Goal: Task Accomplishment & Management: Manage account settings

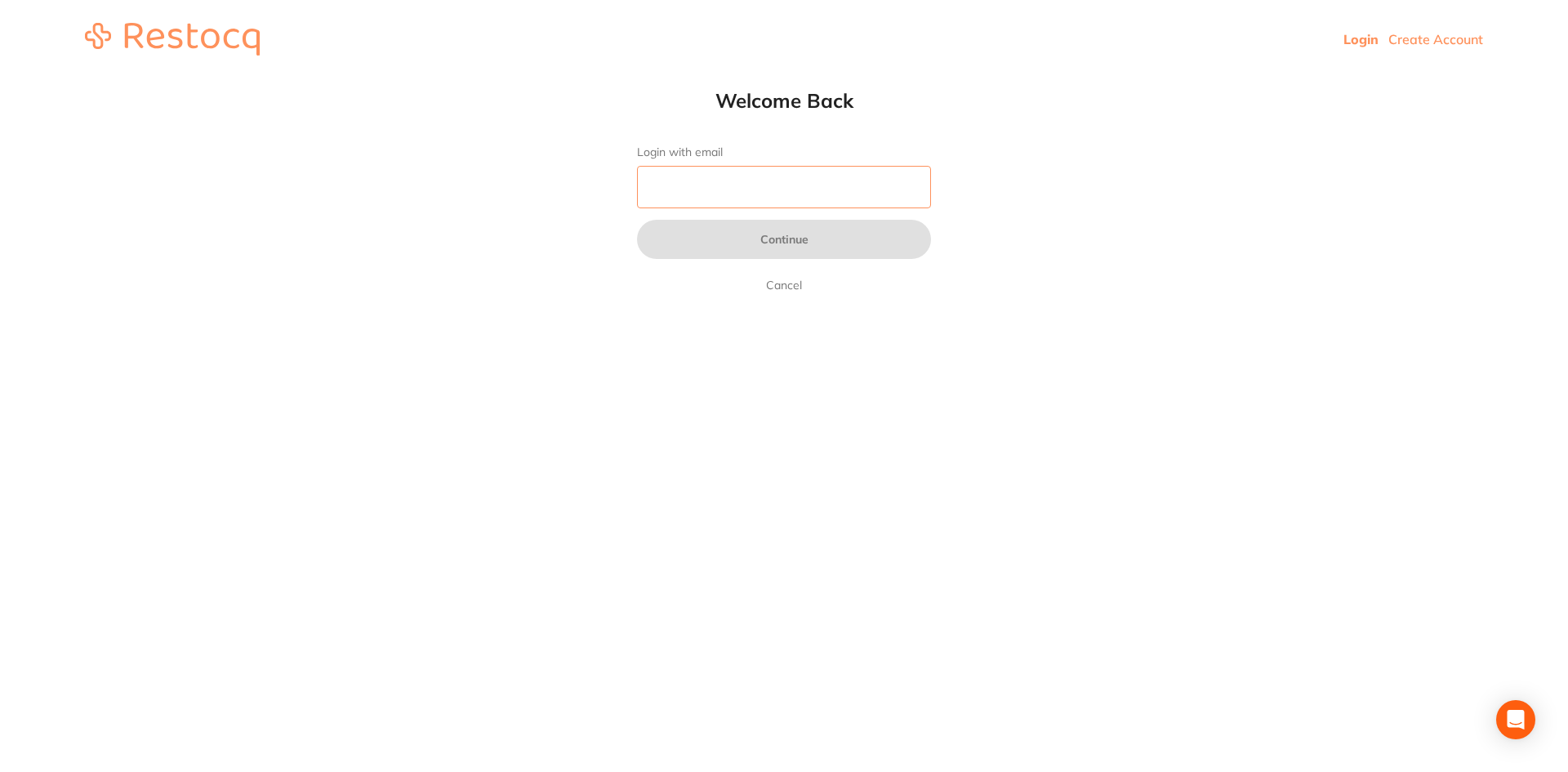
click at [751, 185] on input "Login with email" at bounding box center [784, 187] width 294 height 43
click at [1000, 79] on html "Login Create Account Welcome Back Login with email Continue Cancel Welcome back…" at bounding box center [784, 39] width 1568 height 79
click at [775, 197] on input "Login with email" at bounding box center [784, 187] width 294 height 43
click at [756, 187] on input "Login with email" at bounding box center [784, 187] width 294 height 43
type input "reception@sbdentalgroup.com.au"
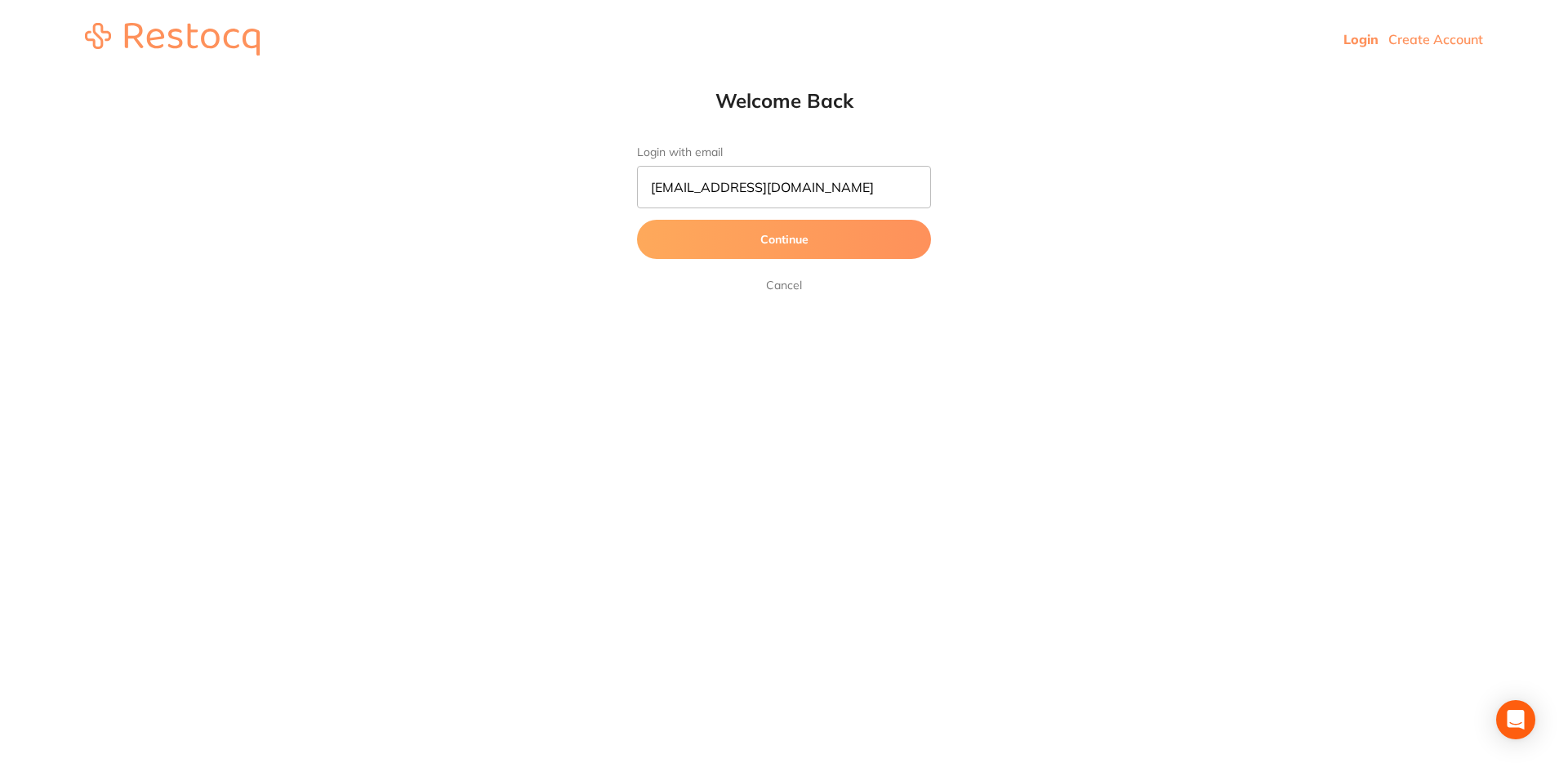
click at [814, 236] on button "Continue" at bounding box center [784, 239] width 294 height 39
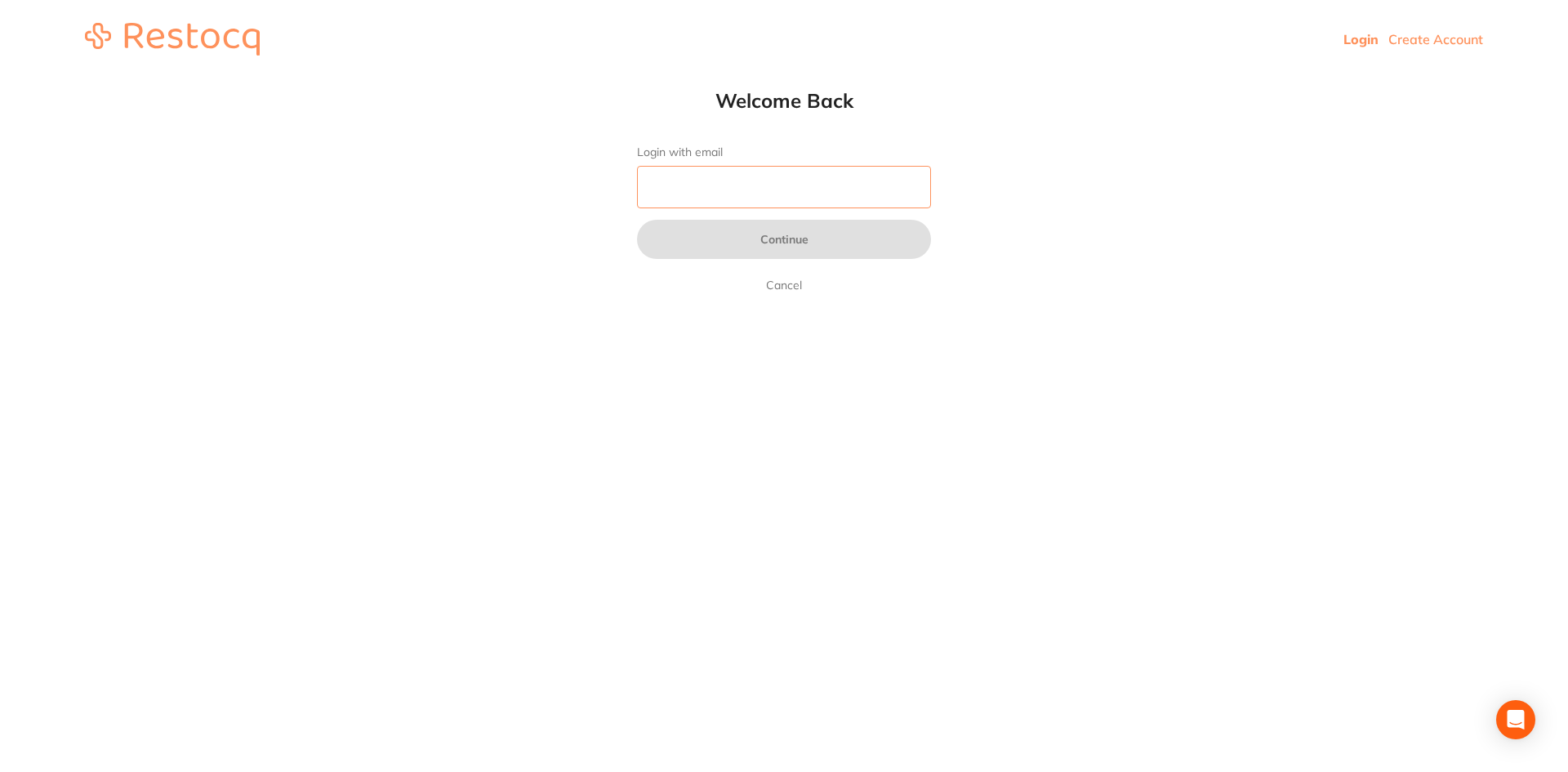
click at [689, 190] on input "Login with email" at bounding box center [784, 187] width 294 height 43
type input "[EMAIL_ADDRESS][DOMAIN_NAME]"
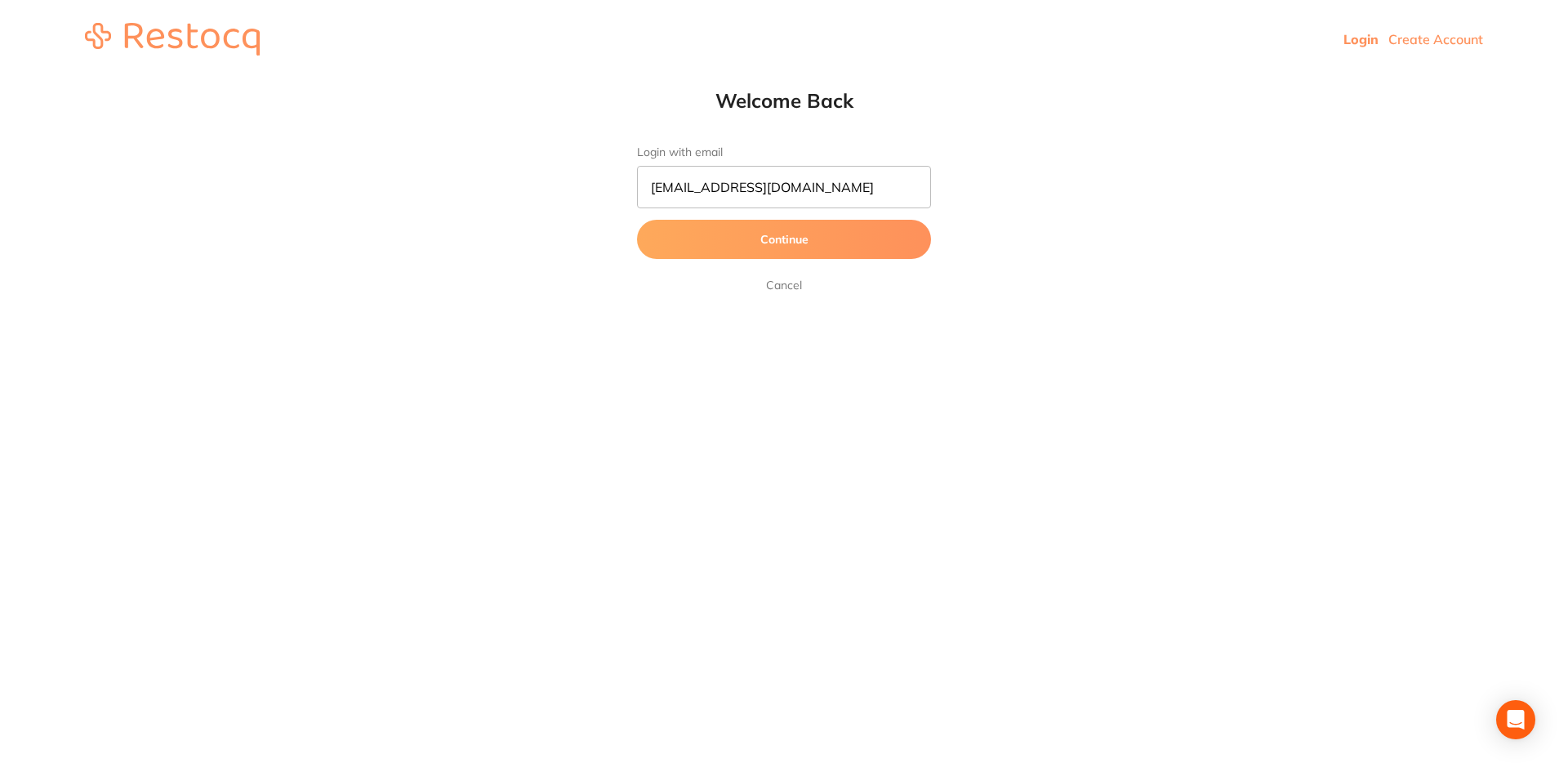
click at [876, 245] on button "Continue" at bounding box center [784, 239] width 294 height 39
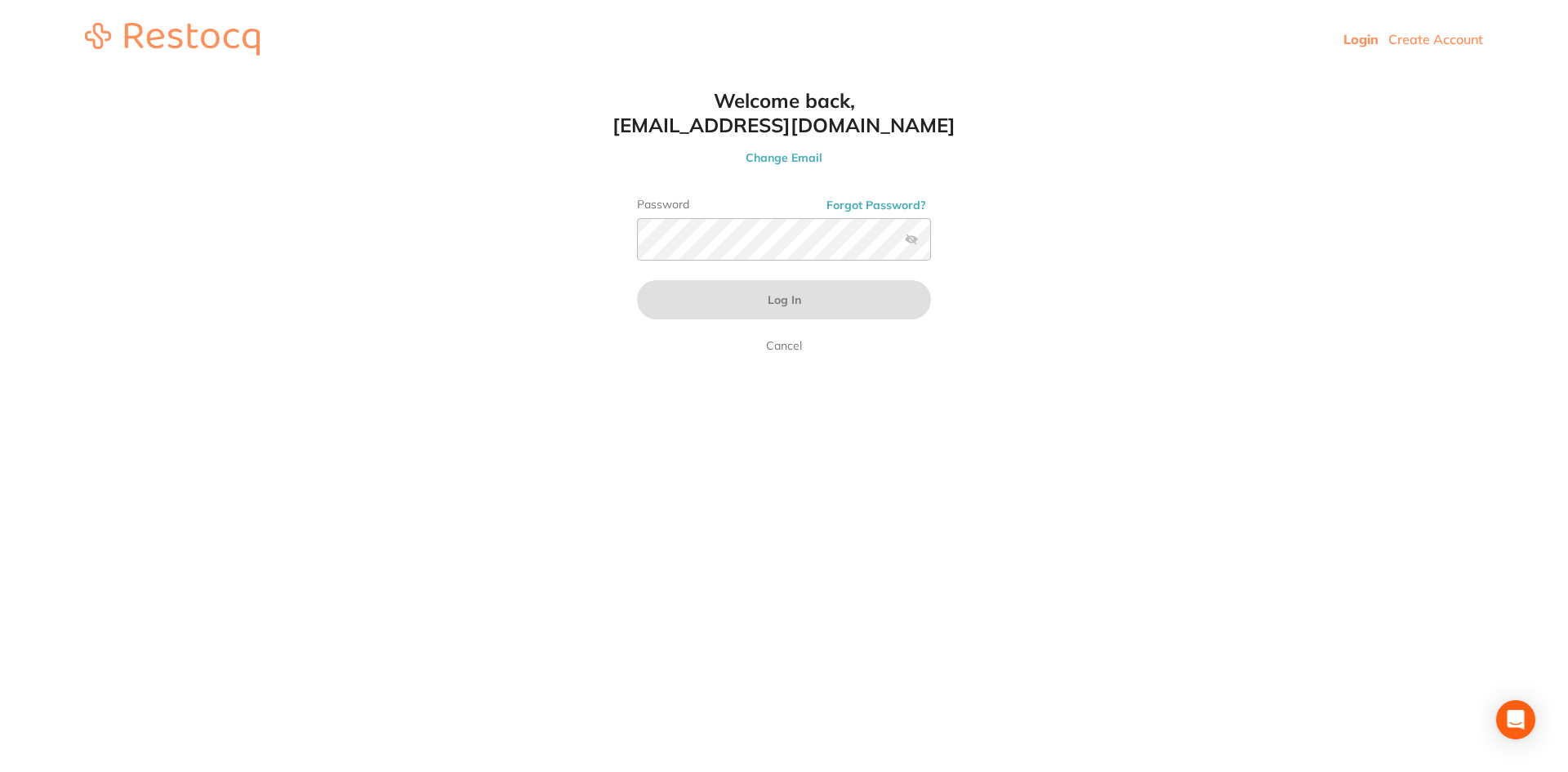
click at [1170, 79] on html "Login Create Account Welcome Back Login with email reception@sbdentalgroup.com.…" at bounding box center [784, 39] width 1568 height 79
click at [164, 47] on img at bounding box center [172, 39] width 175 height 33
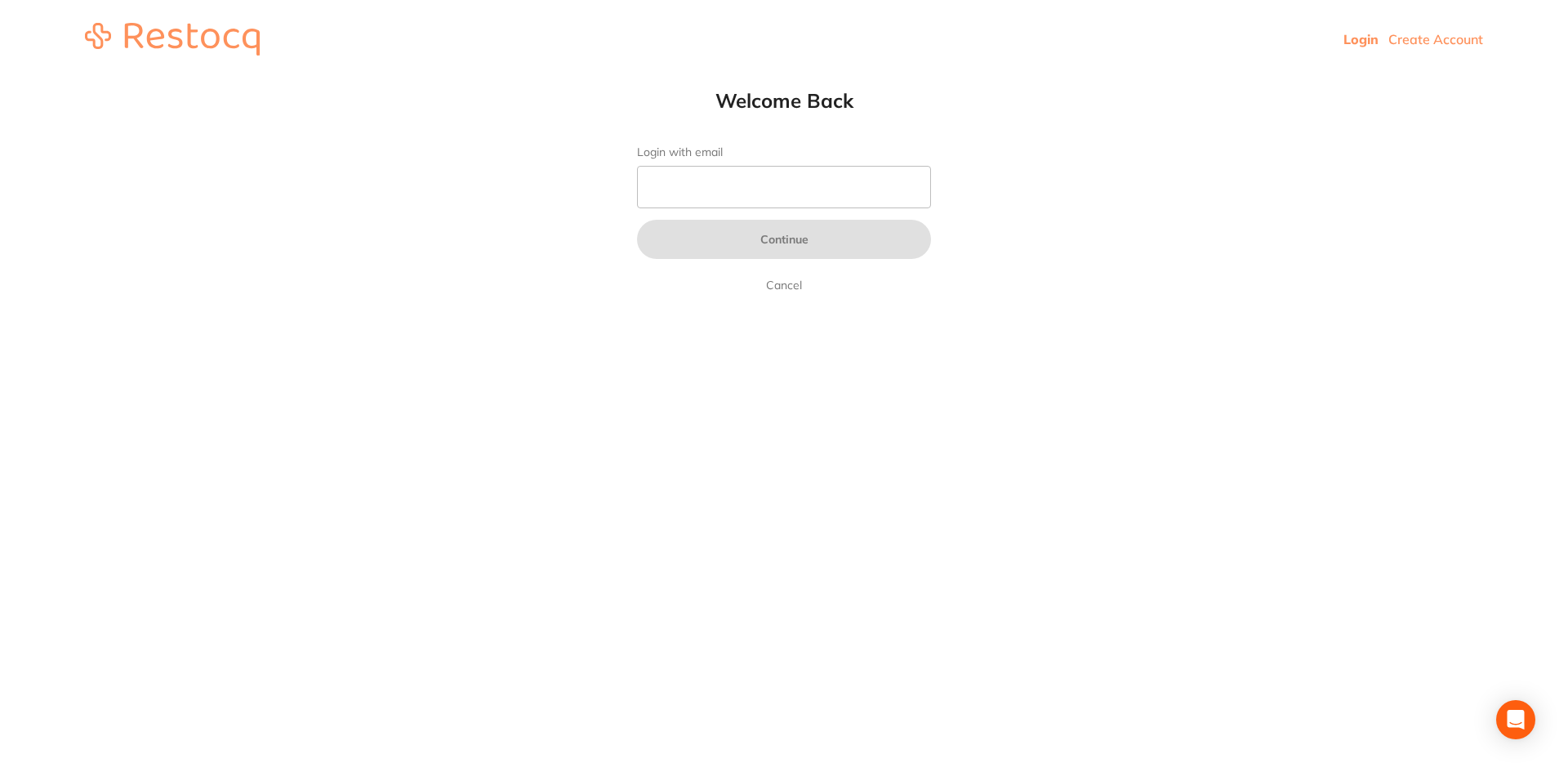
drag, startPoint x: 207, startPoint y: 37, endPoint x: 194, endPoint y: 37, distance: 13.0
click at [718, 173] on input "Login with email" at bounding box center [784, 187] width 294 height 43
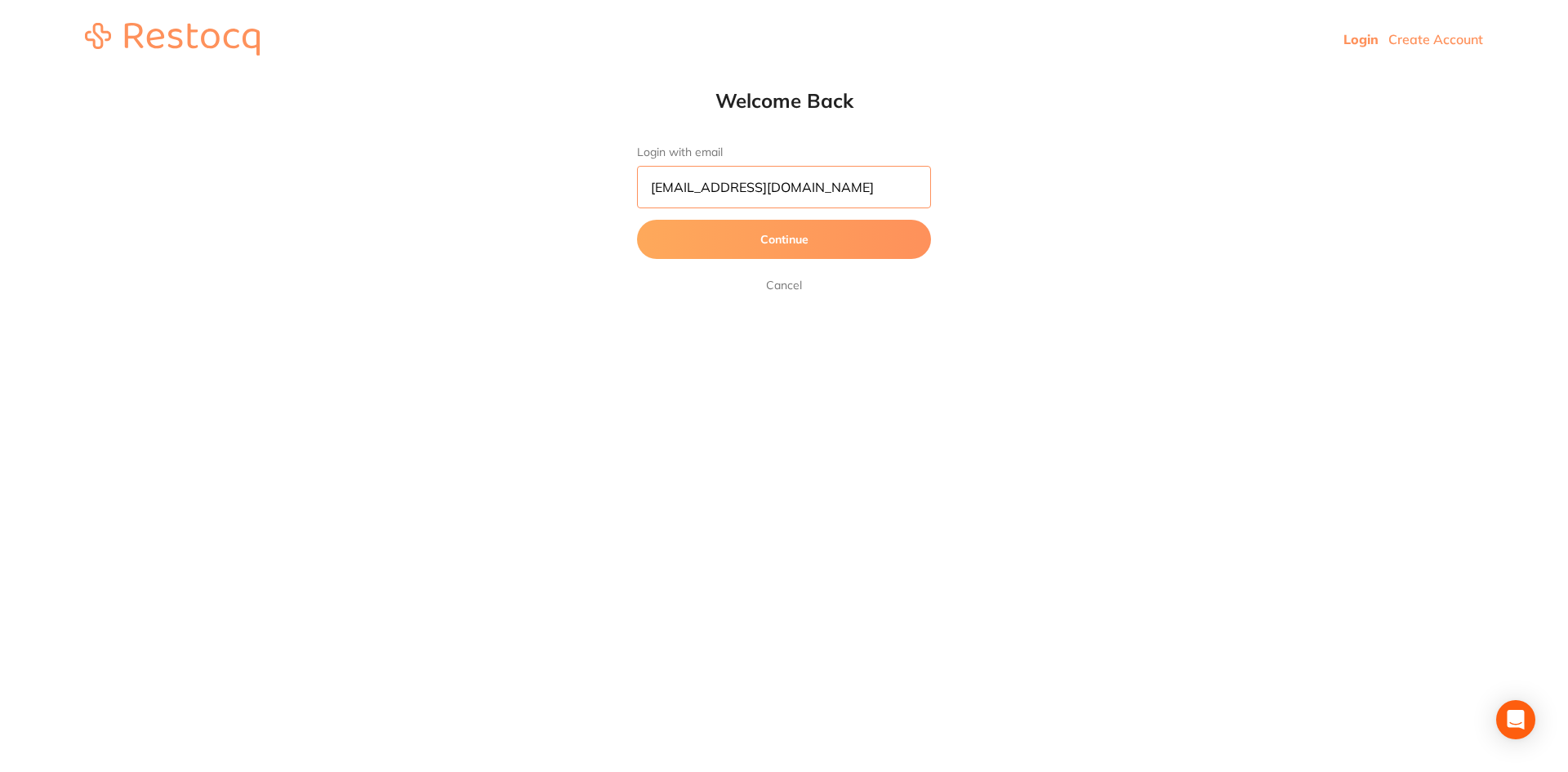
type input "[EMAIL_ADDRESS][DOMAIN_NAME]"
click at [637, 220] on button "Continue" at bounding box center [784, 239] width 294 height 39
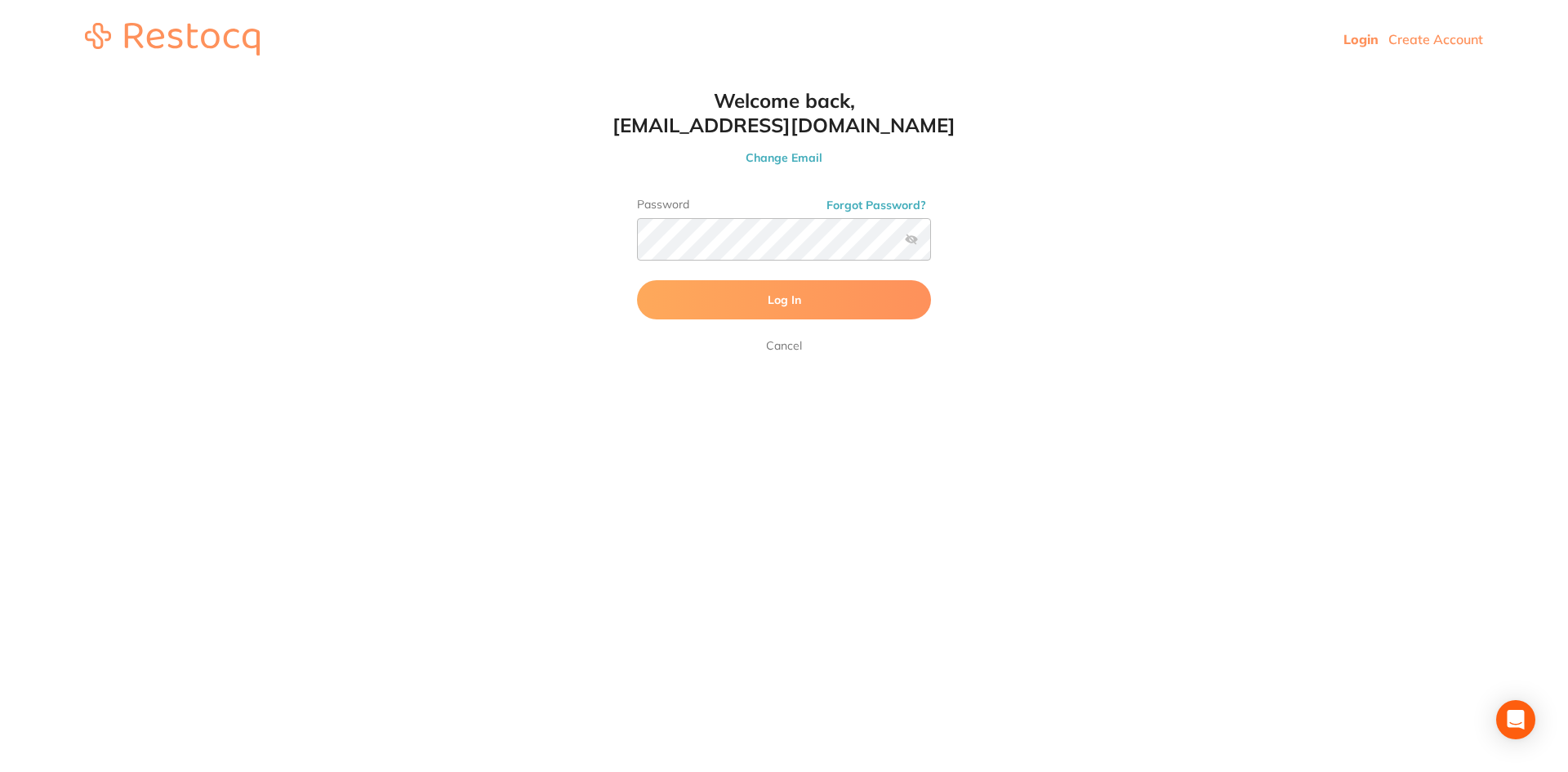
click at [711, 297] on button "Log In" at bounding box center [784, 300] width 294 height 39
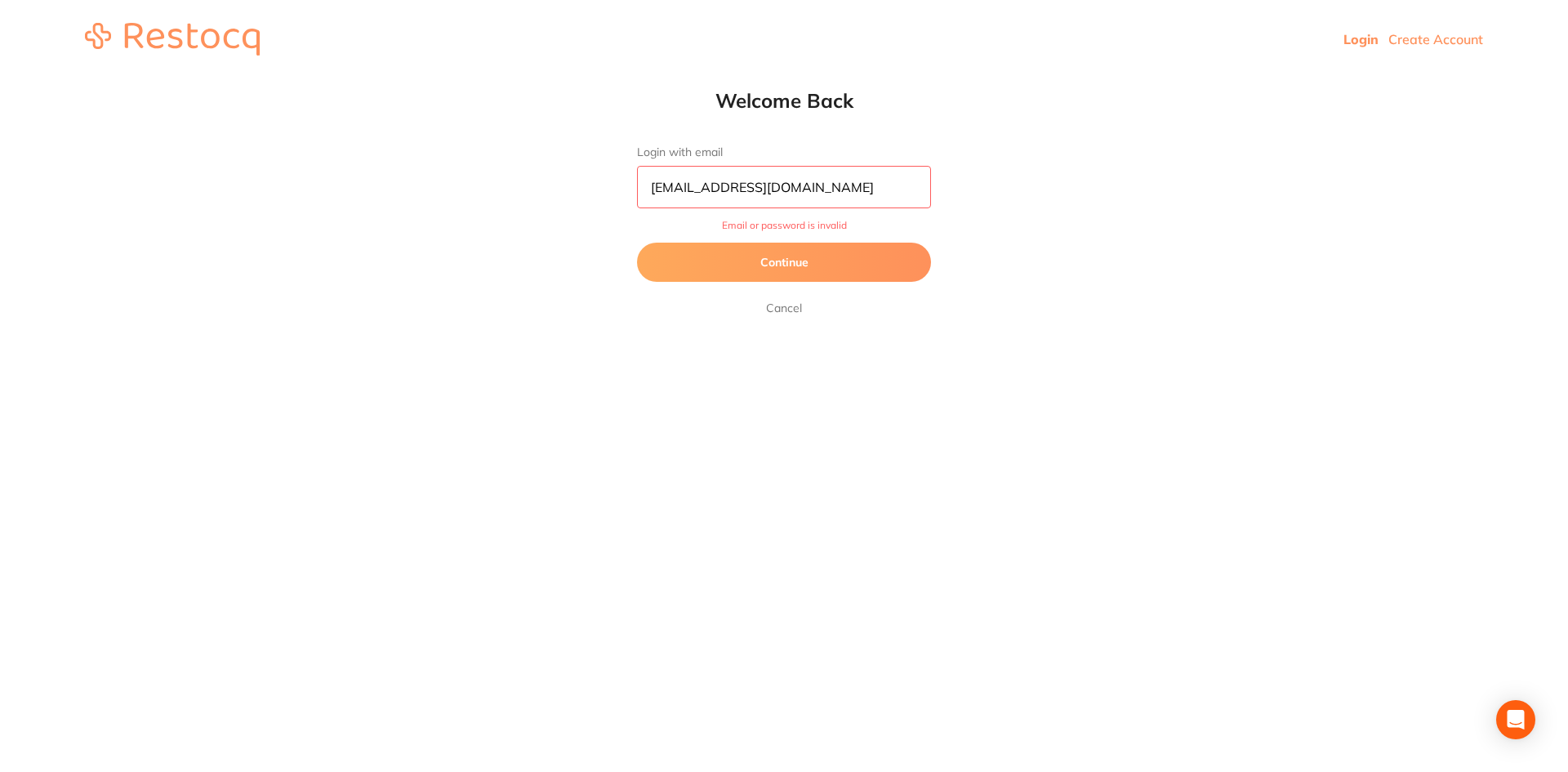
click at [865, 262] on button "Continue" at bounding box center [784, 262] width 294 height 39
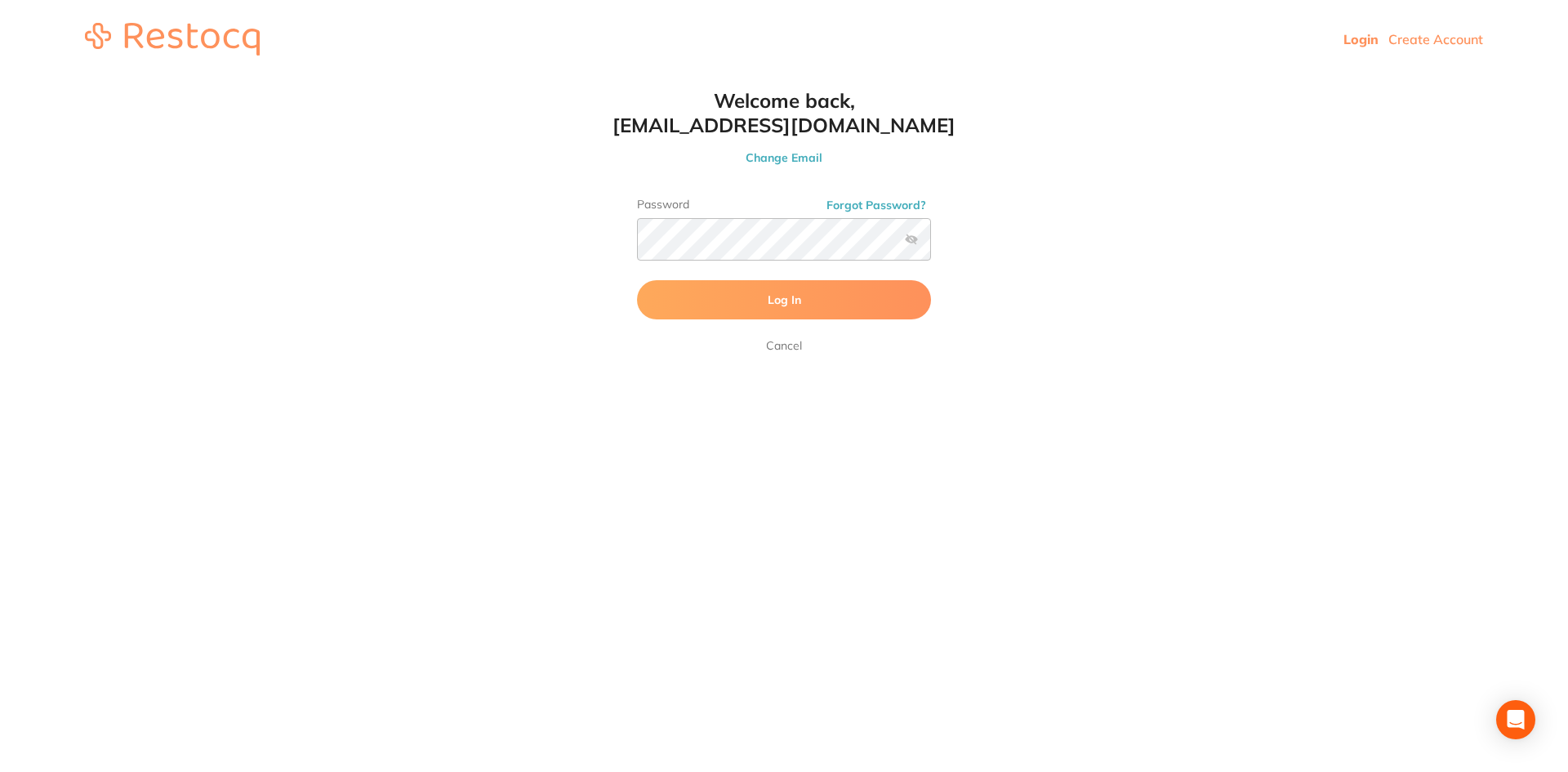
click at [758, 295] on button "Log In" at bounding box center [784, 300] width 294 height 39
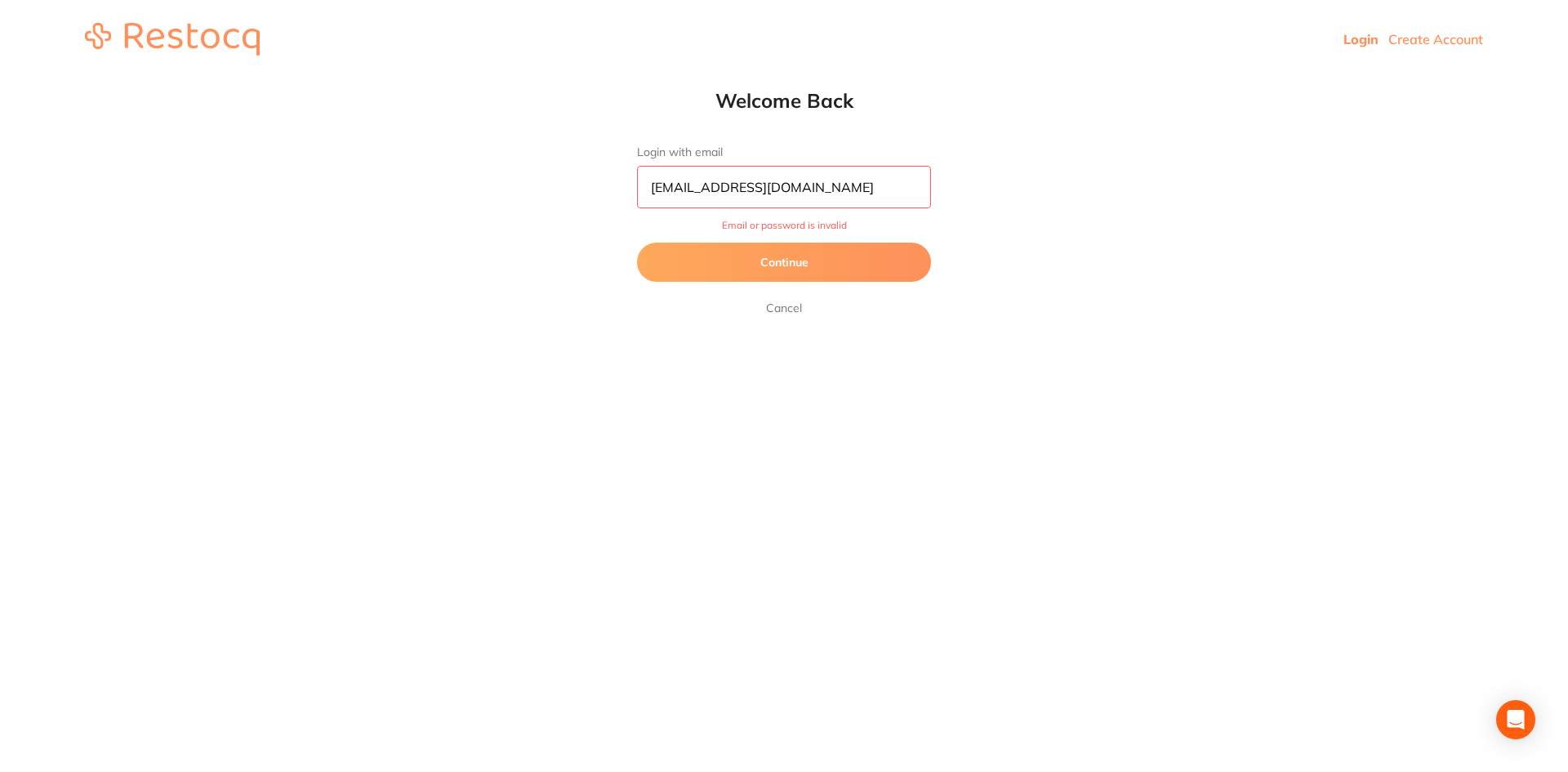
click at [757, 271] on button "Continue" at bounding box center [784, 262] width 294 height 39
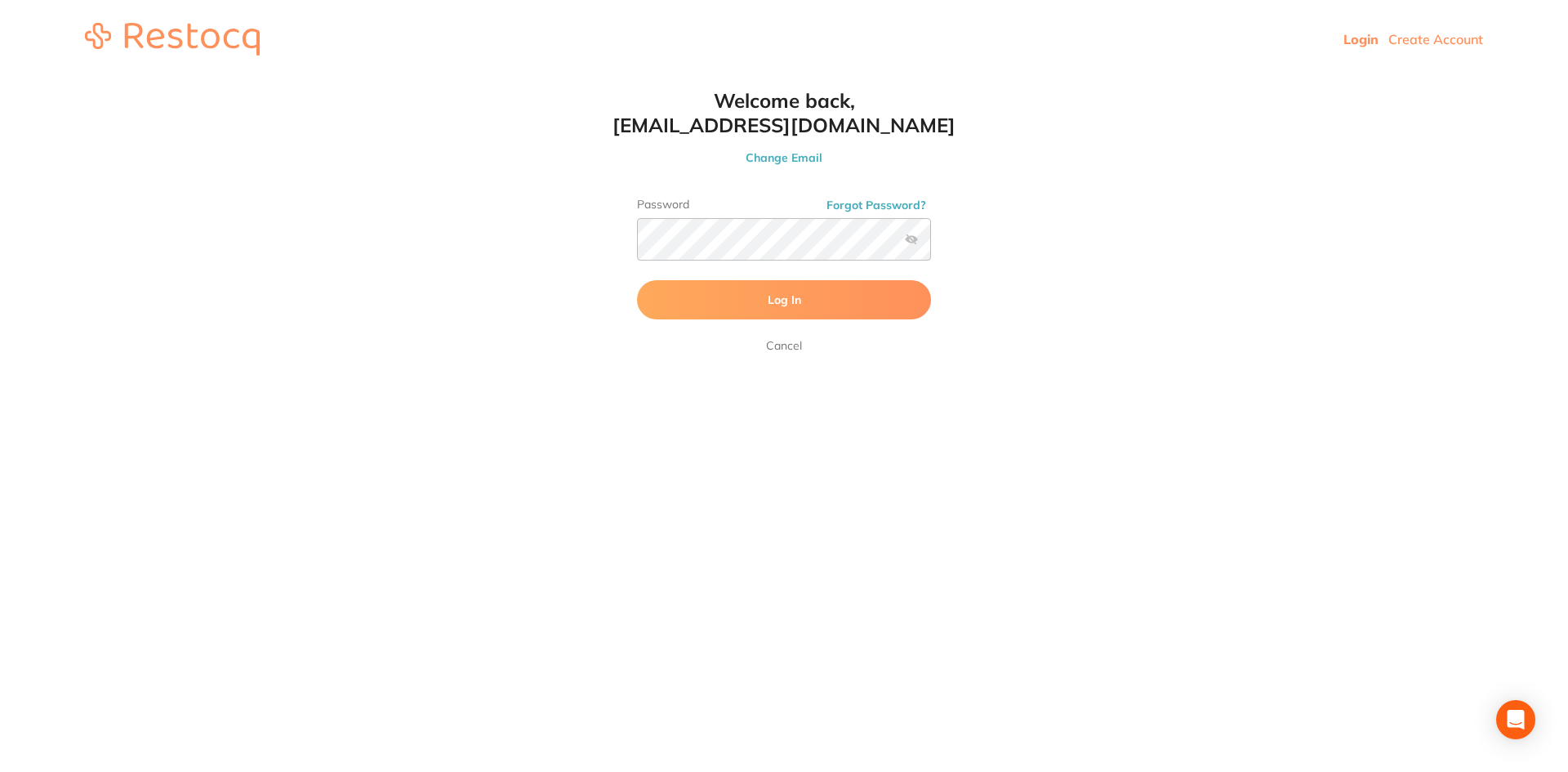
click at [964, 79] on html "Login Create Account Welcome Back Login with email [EMAIL_ADDRESS][DOMAIN_NAME]…" at bounding box center [784, 39] width 1568 height 79
click at [775, 308] on span "Log In" at bounding box center [784, 300] width 34 height 15
